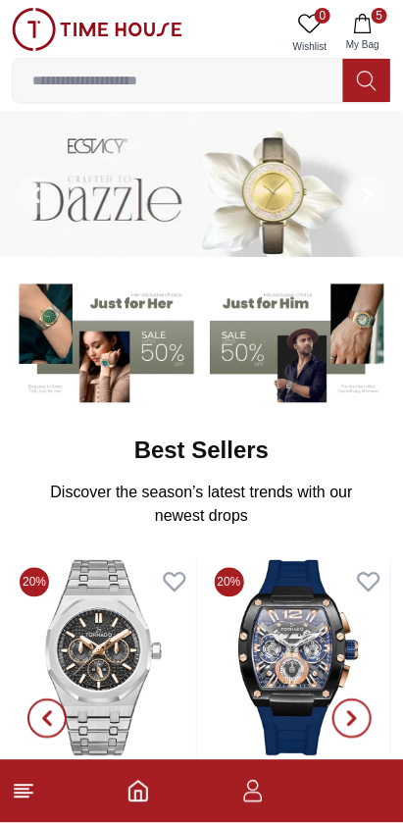
click at [384, 20] on span "5" at bounding box center [380, 16] width 16 height 16
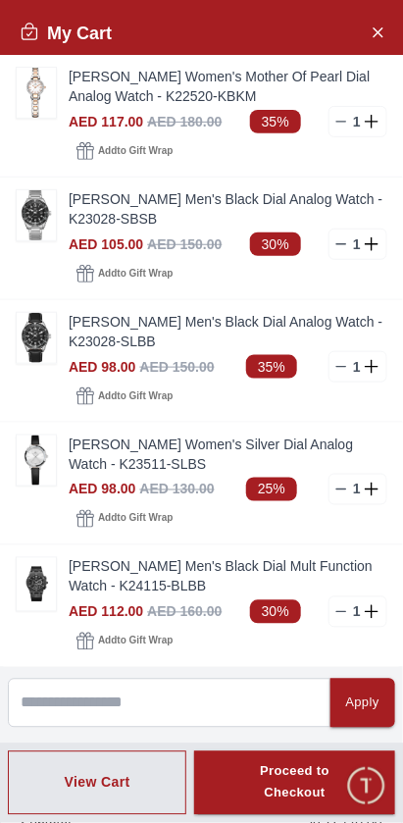
click at [384, 19] on button "Close Account" at bounding box center [377, 31] width 31 height 31
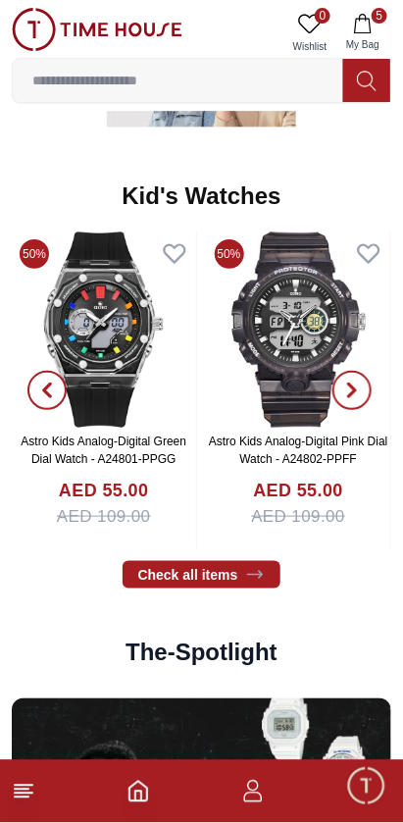
scroll to position [2700, 0]
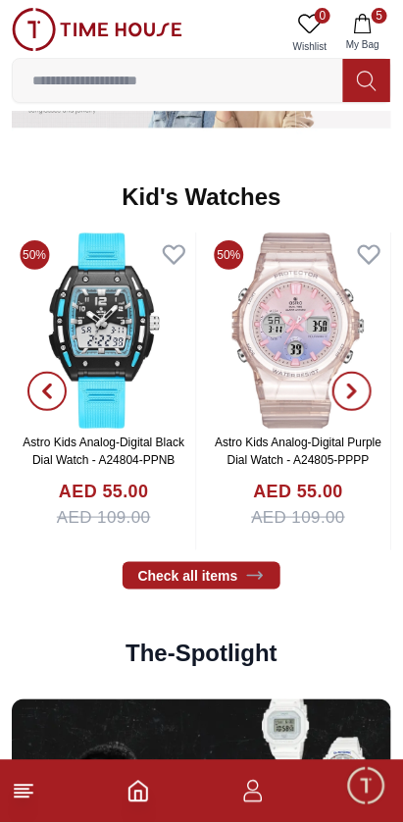
click at [371, 389] on span "button" at bounding box center [352, 391] width 39 height 39
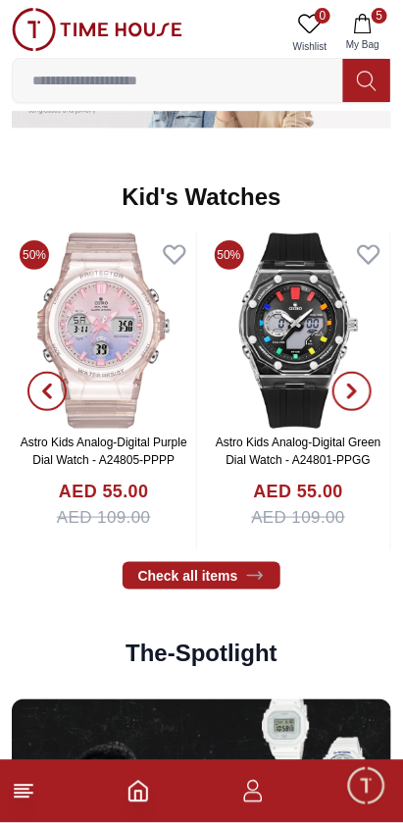
click at [367, 396] on span "button" at bounding box center [352, 391] width 39 height 39
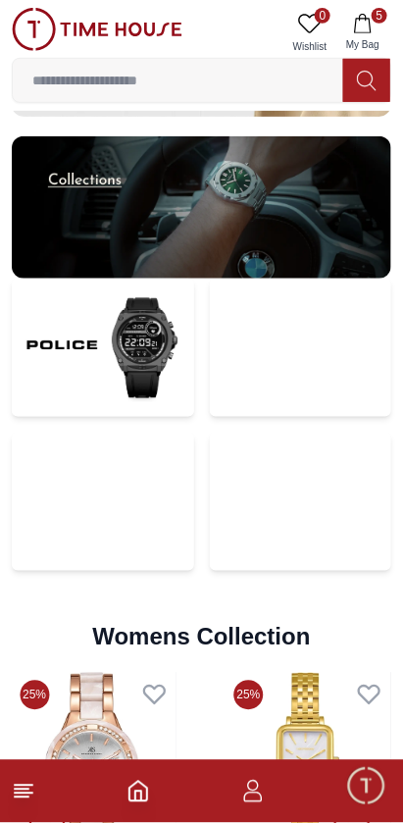
scroll to position [3878, 0]
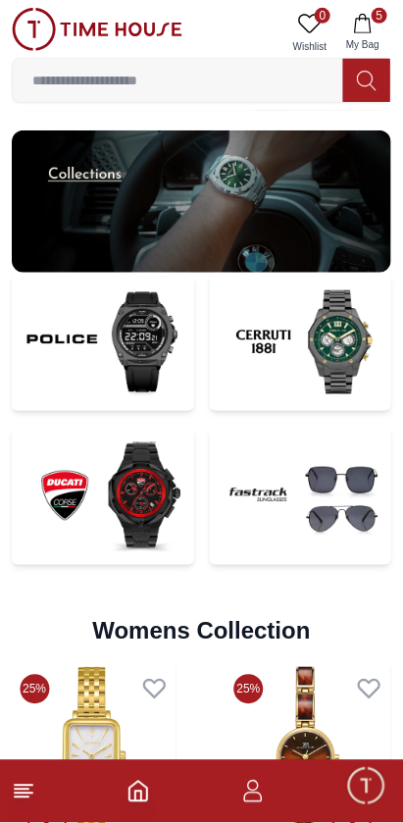
click at [127, 520] on img at bounding box center [103, 496] width 183 height 138
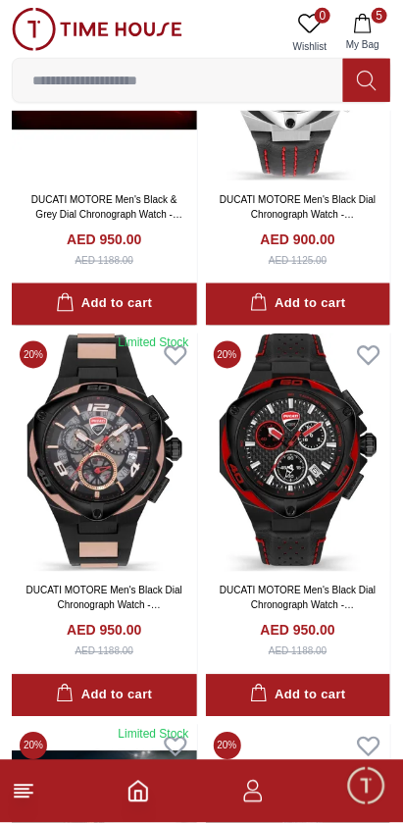
scroll to position [1118, 0]
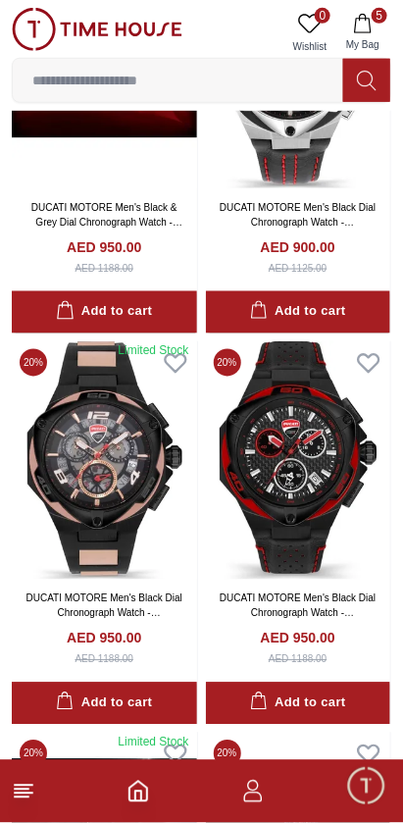
click at [341, 479] on img at bounding box center [298, 460] width 185 height 238
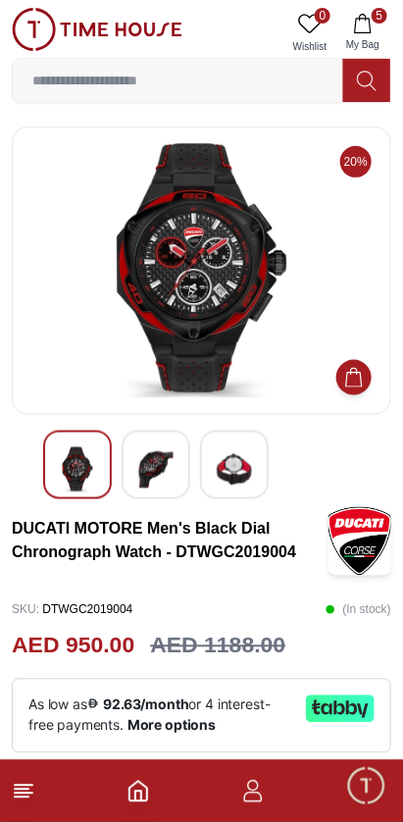
click at [154, 475] on img at bounding box center [155, 469] width 35 height 45
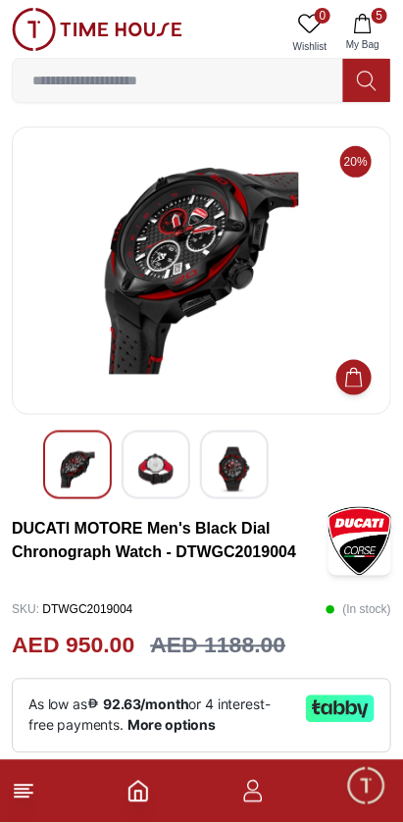
click at [236, 479] on img at bounding box center [234, 469] width 35 height 45
